Goal: Transaction & Acquisition: Purchase product/service

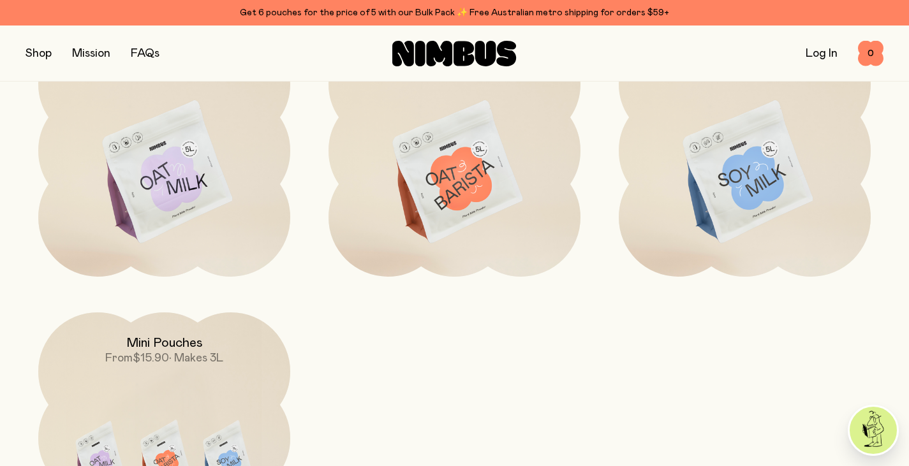
scroll to position [1147, 0]
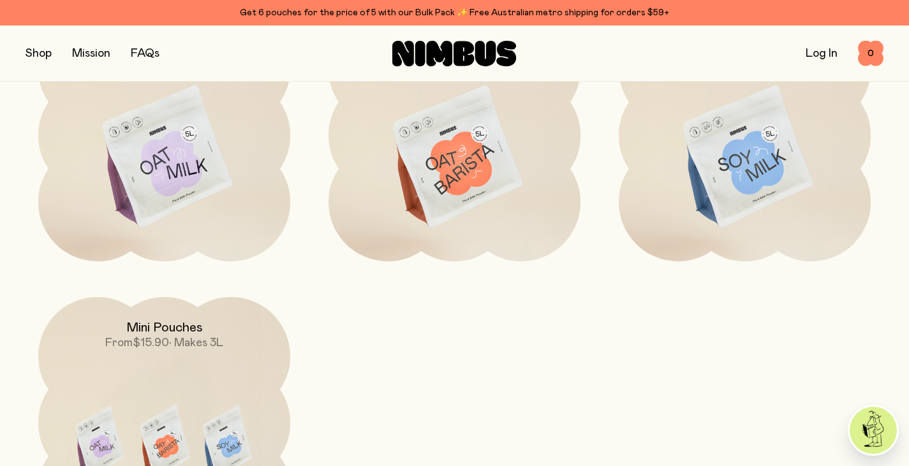
click at [186, 168] on img at bounding box center [164, 158] width 252 height 296
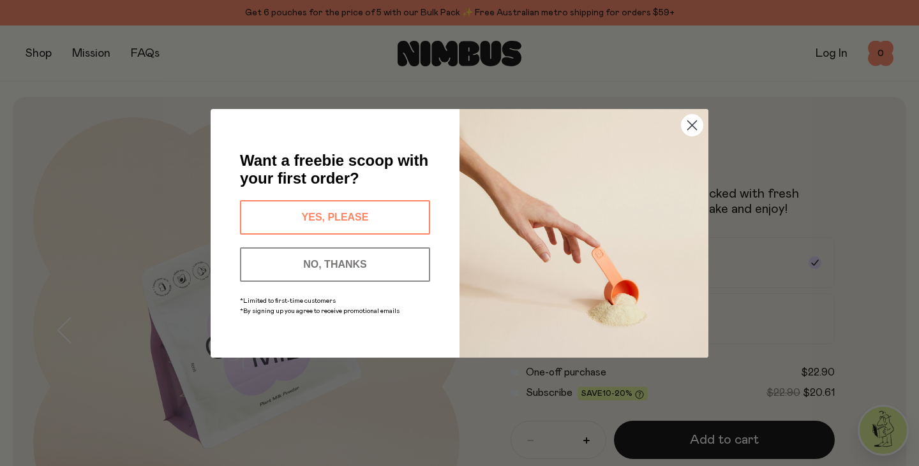
click at [346, 221] on button "YES, PLEASE" at bounding box center [335, 217] width 190 height 34
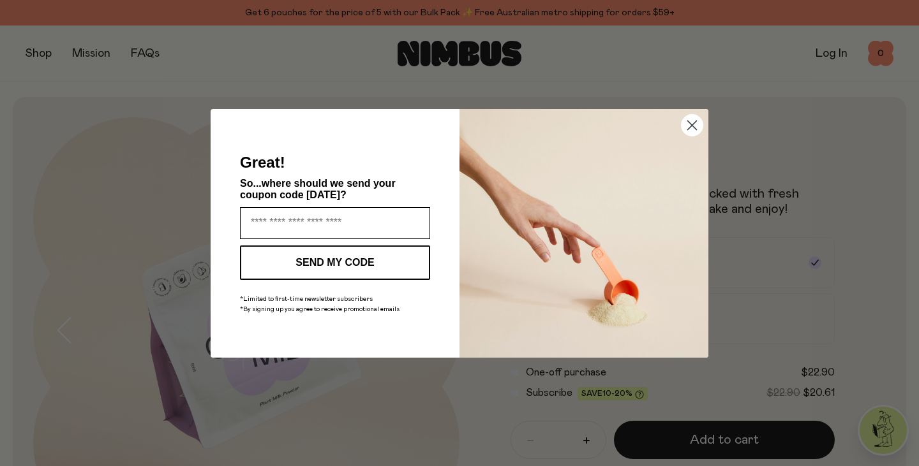
click at [346, 221] on input "Enter your email address" at bounding box center [335, 223] width 190 height 32
type input "**********"
click at [368, 259] on button "SEND MY CODE" at bounding box center [335, 263] width 190 height 34
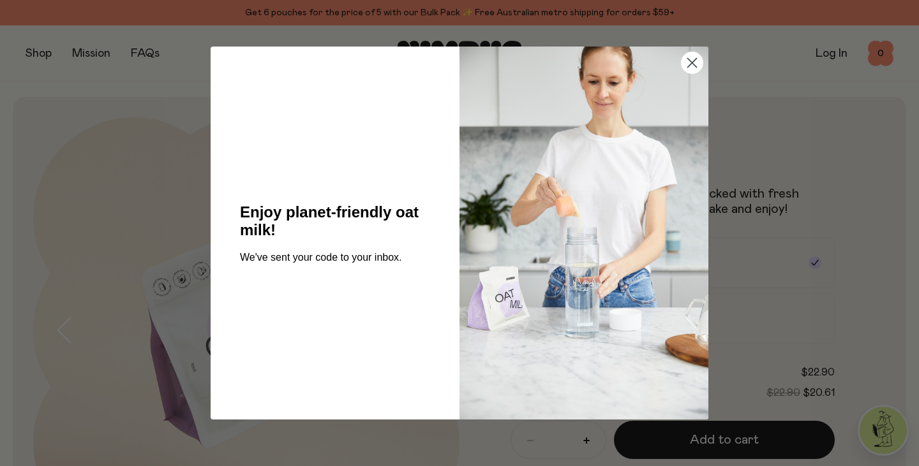
click at [693, 64] on icon "Close dialog" at bounding box center [692, 63] width 9 height 9
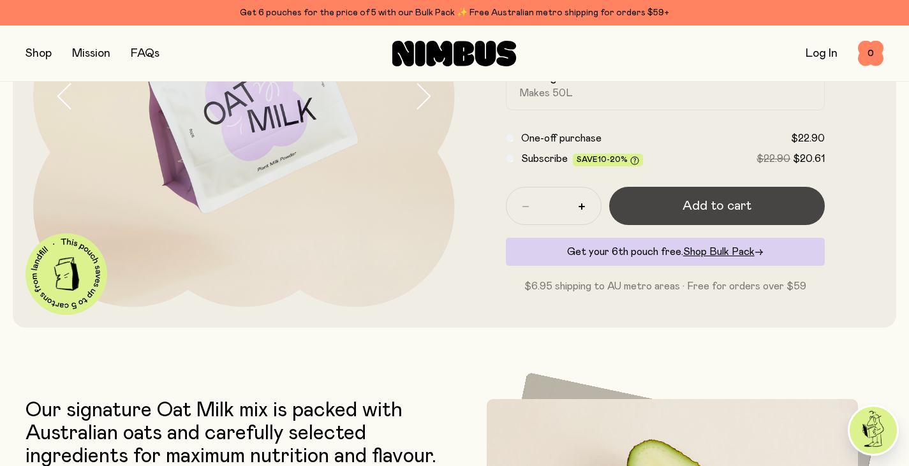
scroll to position [232, 0]
click at [723, 209] on span "Add to cart" at bounding box center [717, 206] width 69 height 18
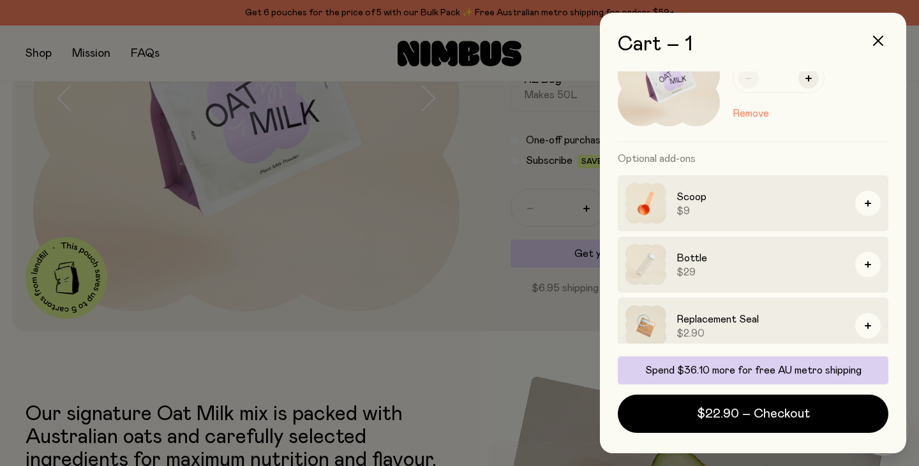
scroll to position [73, 0]
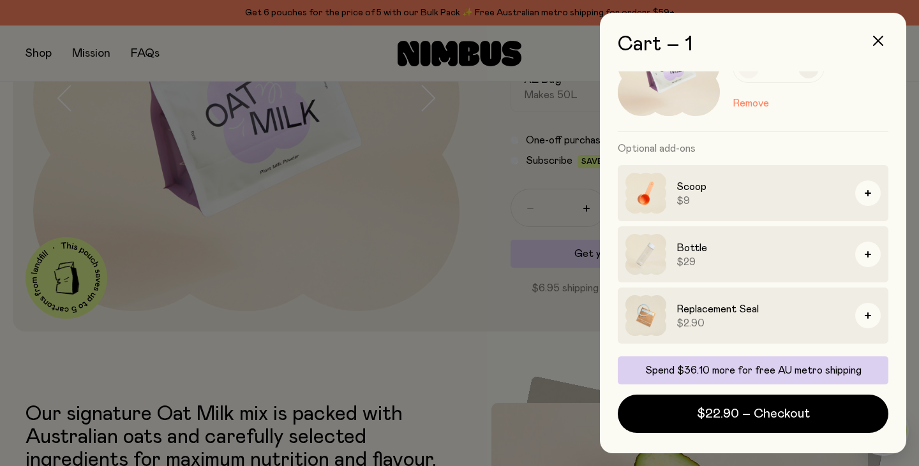
click at [396, 257] on div at bounding box center [459, 233] width 919 height 466
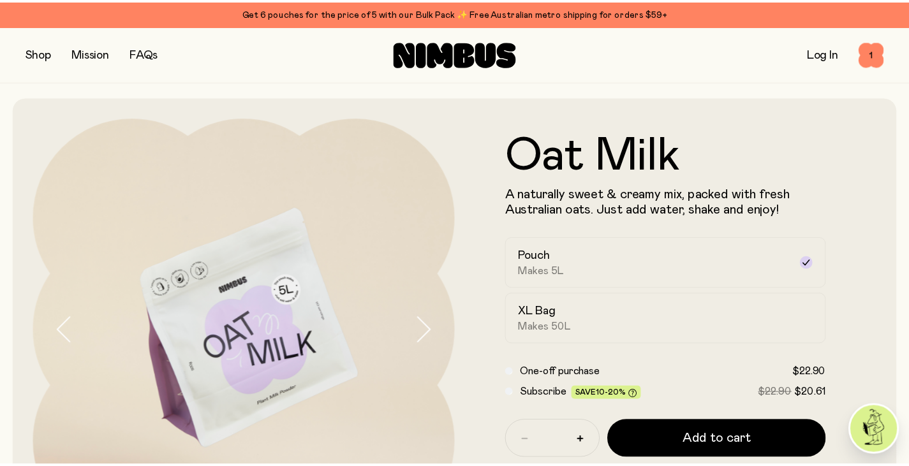
scroll to position [232, 0]
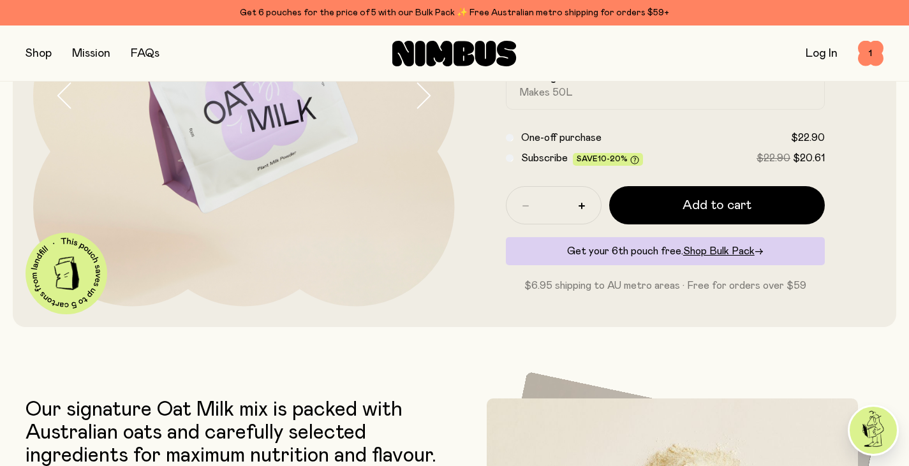
click at [40, 59] on button "button" at bounding box center [39, 54] width 26 height 18
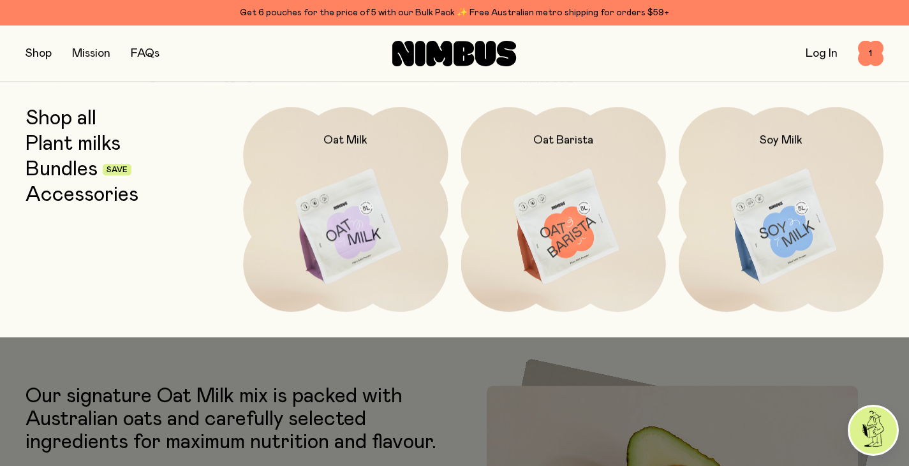
scroll to position [246, 0]
click at [71, 197] on link "Accessories" at bounding box center [82, 195] width 113 height 23
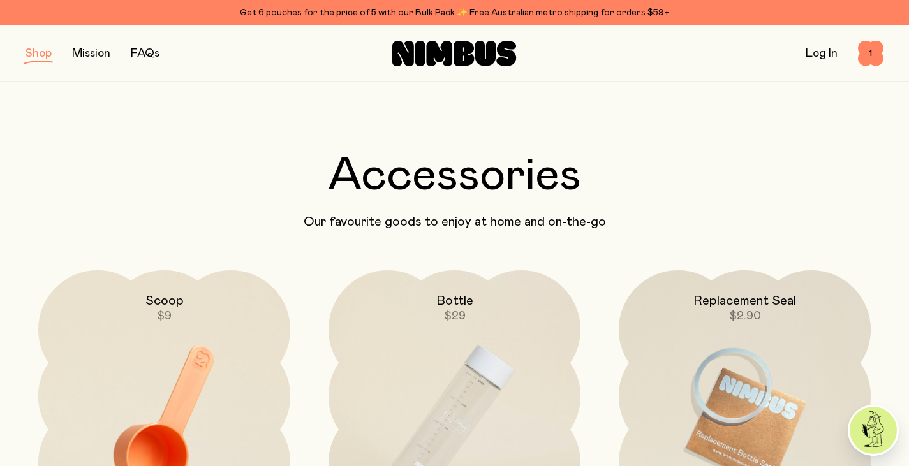
scroll to position [257, 0]
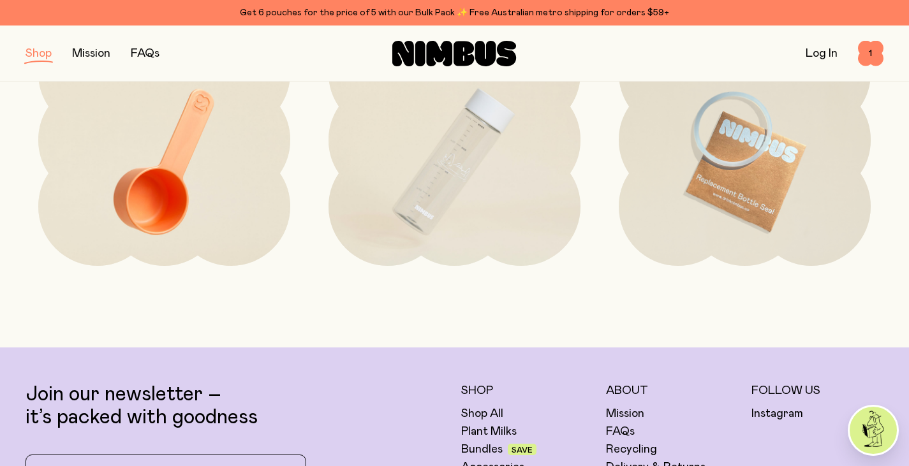
click at [459, 172] on img at bounding box center [455, 162] width 252 height 296
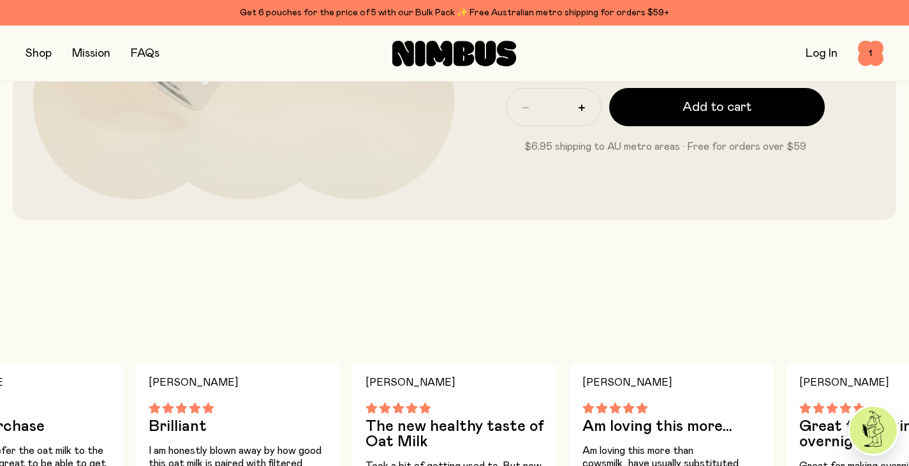
scroll to position [349, 0]
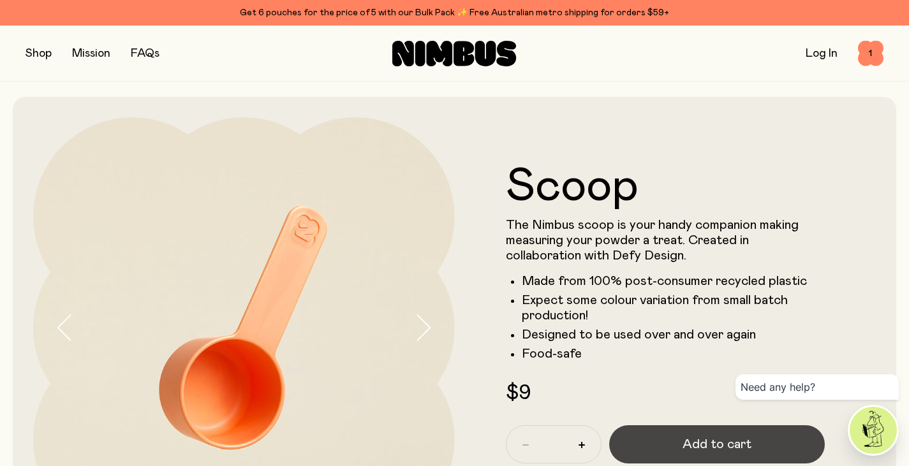
click at [731, 446] on span "Add to cart" at bounding box center [717, 445] width 69 height 18
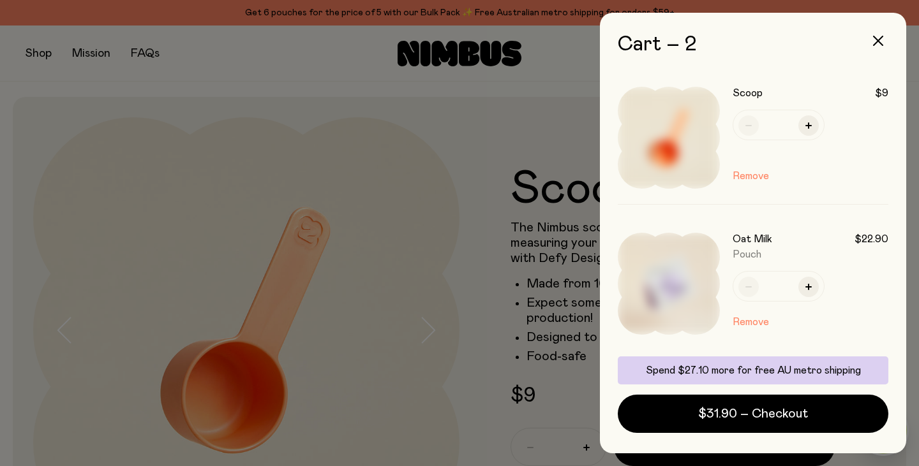
scroll to position [158, 0]
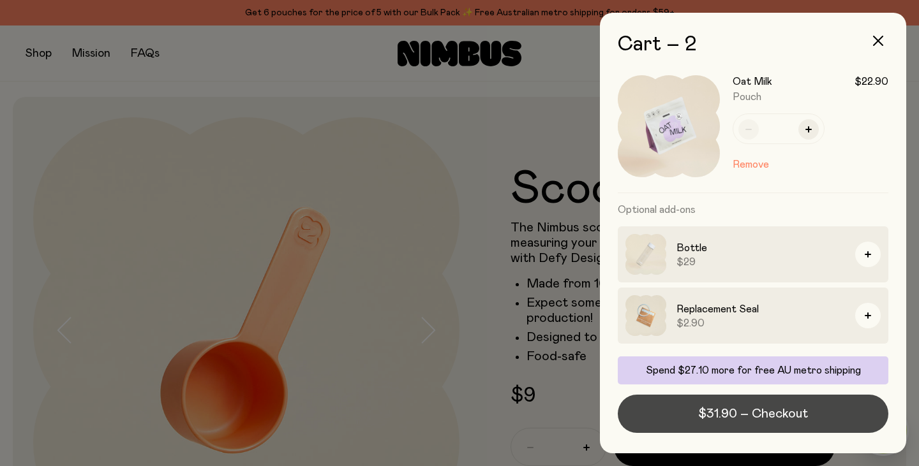
click at [761, 419] on span "$31.90 – Checkout" at bounding box center [753, 414] width 110 height 18
